Goal: Task Accomplishment & Management: Complete application form

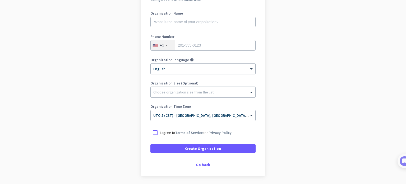
scroll to position [76, 0]
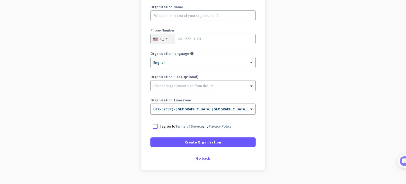
click at [200, 159] on div "Go back" at bounding box center [203, 158] width 105 height 4
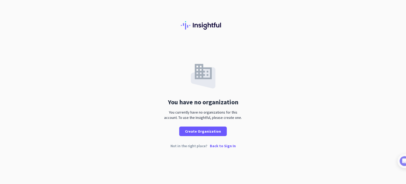
click at [228, 147] on p "Back to Sign In" at bounding box center [223, 146] width 26 height 4
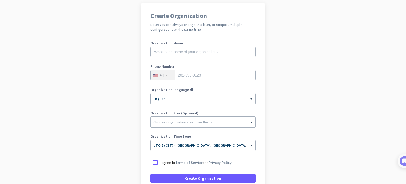
scroll to position [39, 0]
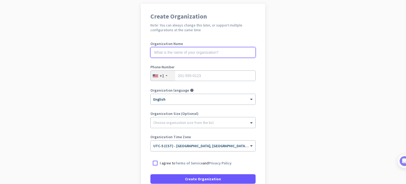
click at [195, 53] on input "text" at bounding box center [203, 52] width 105 height 11
type input "Mercor"
click at [151, 162] on div at bounding box center [156, 163] width 10 height 10
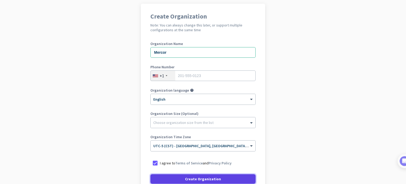
click at [186, 177] on span "Create Organization" at bounding box center [203, 178] width 36 height 5
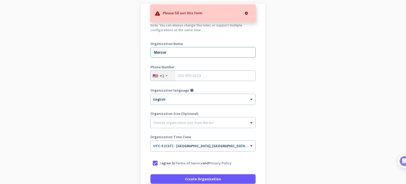
click at [247, 11] on div at bounding box center [246, 13] width 11 height 11
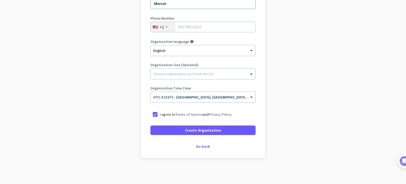
scroll to position [0, 0]
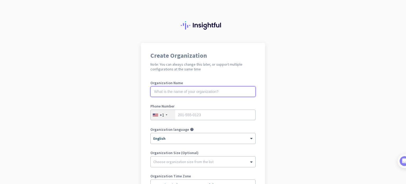
click at [199, 93] on input "text" at bounding box center [203, 91] width 105 height 11
type input "Mercor"
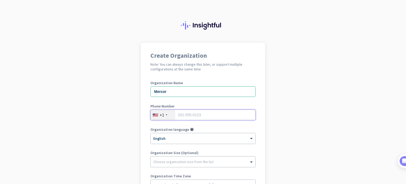
click at [187, 113] on input "tel" at bounding box center [203, 115] width 105 height 11
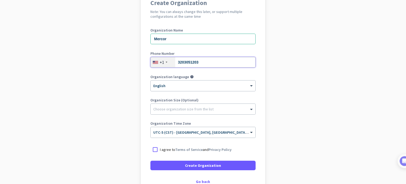
scroll to position [57, 0]
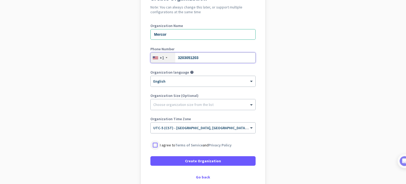
type input "3203051203"
click at [153, 143] on div at bounding box center [156, 145] width 10 height 10
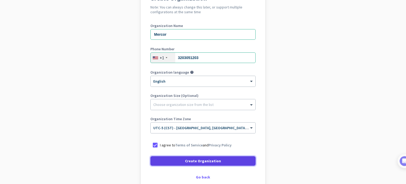
click at [184, 160] on span at bounding box center [203, 161] width 105 height 13
